Goal: Information Seeking & Learning: Compare options

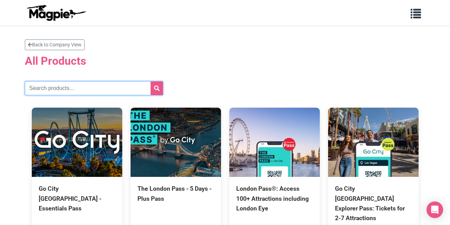
click at [68, 89] on input "text" at bounding box center [94, 88] width 138 height 14
type input "los angeles"
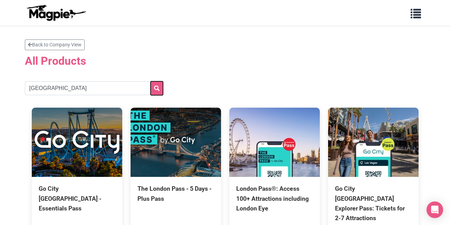
click at [157, 87] on icon "submit" at bounding box center [157, 88] width 6 height 6
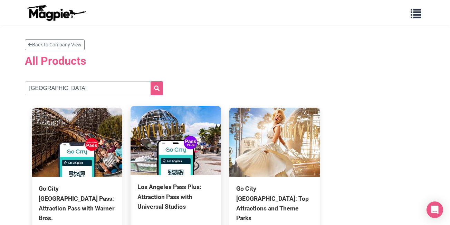
scroll to position [35, 0]
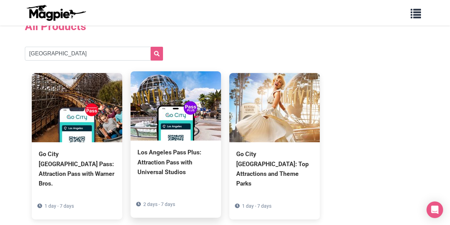
click at [174, 155] on div "Los Angeles Pass Plus: Attraction Pass with Universal Studios" at bounding box center [176, 161] width 77 height 29
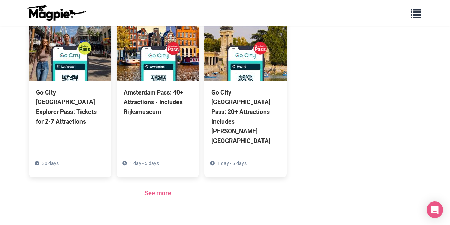
scroll to position [518, 0]
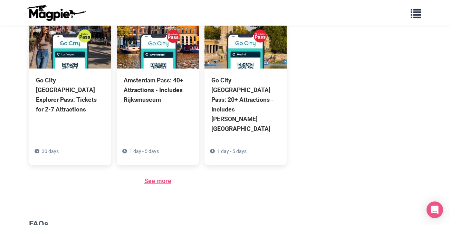
click at [160, 177] on link "See more" at bounding box center [157, 180] width 27 height 7
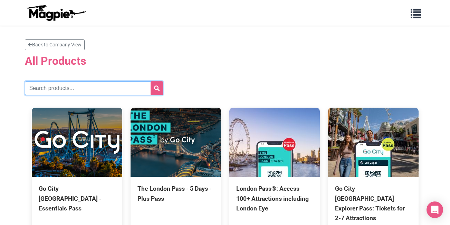
click at [87, 90] on input "text" at bounding box center [94, 88] width 138 height 14
type input "[GEOGRAPHIC_DATA]"
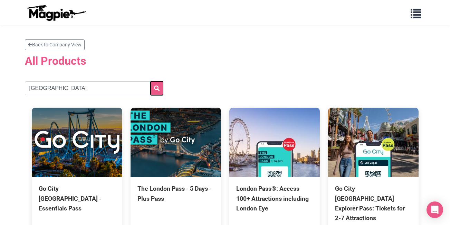
click at [156, 88] on icon "submit" at bounding box center [157, 88] width 6 height 6
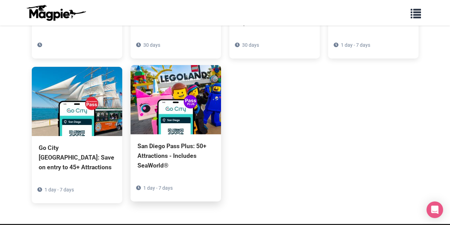
scroll to position [207, 0]
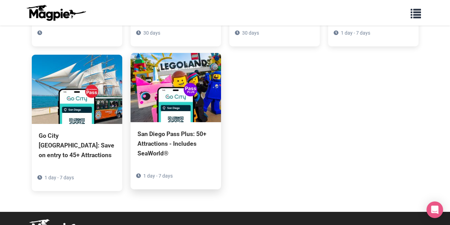
click at [169, 129] on div "San Diego Pass Plus: 50+ Attractions - Includes SeaWorld®" at bounding box center [176, 143] width 77 height 29
